Goal: Use online tool/utility: Use online tool/utility

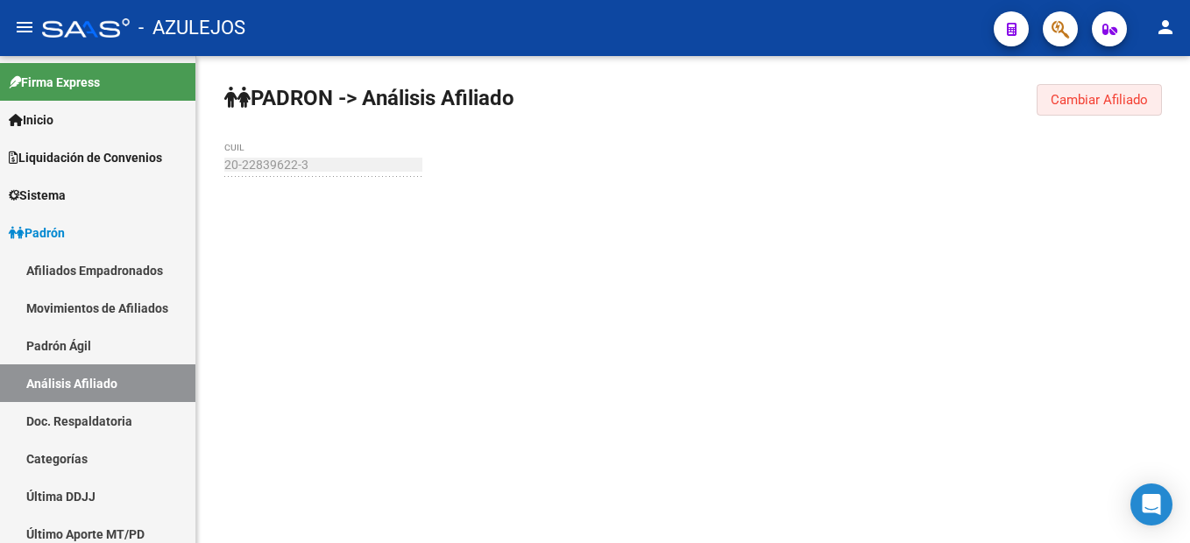
click at [1097, 103] on span "Cambiar Afiliado" at bounding box center [1099, 100] width 97 height 16
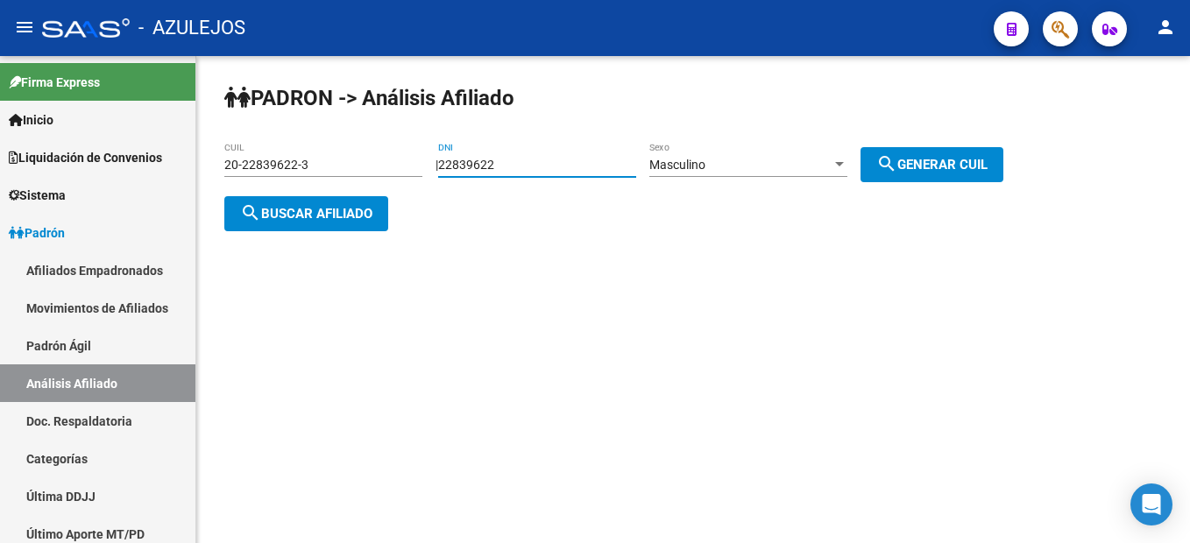
drag, startPoint x: 547, startPoint y: 161, endPoint x: 436, endPoint y: 159, distance: 111.4
click at [436, 159] on div "| 22839622 DNI Masculino Sexo search Generar CUIL" at bounding box center [726, 165] width 581 height 14
type input "38491367"
click at [706, 160] on span "Masculino" at bounding box center [678, 165] width 56 height 14
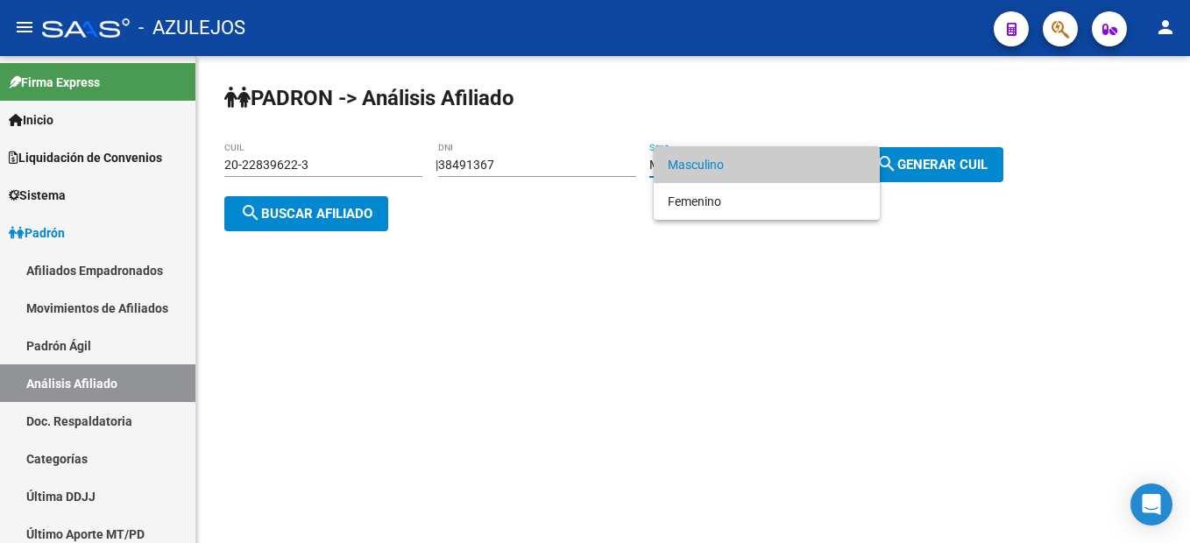
click at [808, 160] on span "Masculino" at bounding box center [767, 164] width 198 height 37
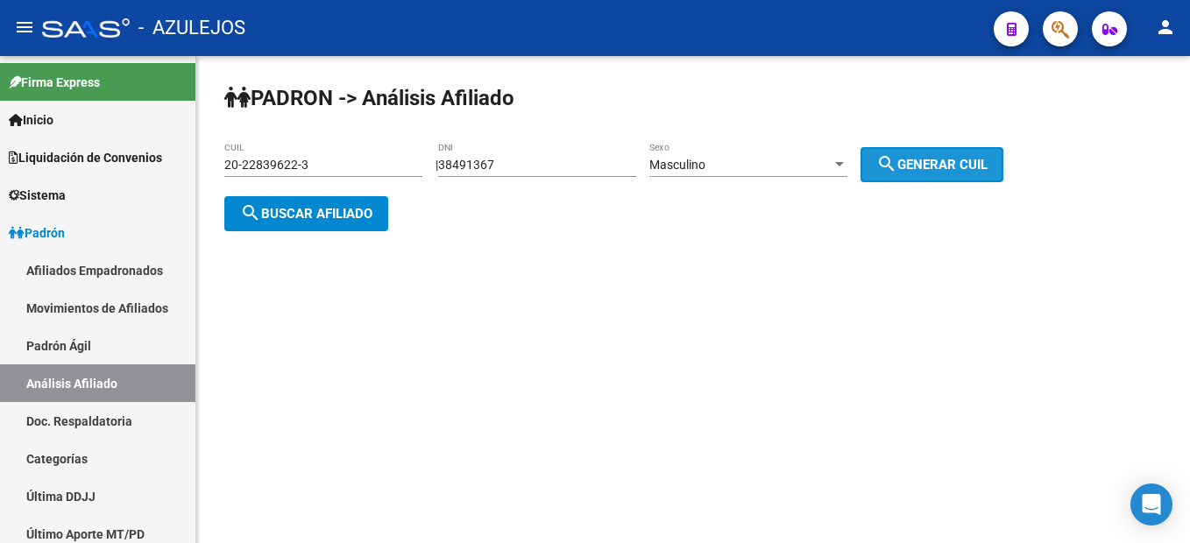
click at [965, 160] on span "search Generar CUIL" at bounding box center [932, 165] width 111 height 16
type input "23-38491367-9"
click at [294, 218] on span "search Buscar afiliado" at bounding box center [306, 214] width 132 height 16
